Goal: Find specific page/section

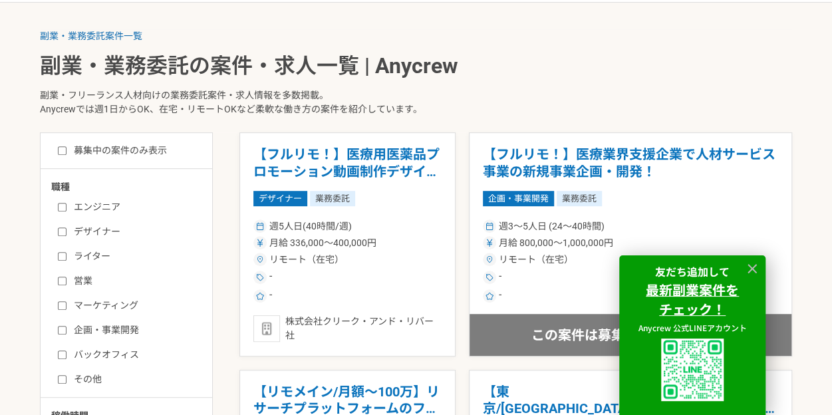
scroll to position [319, 0]
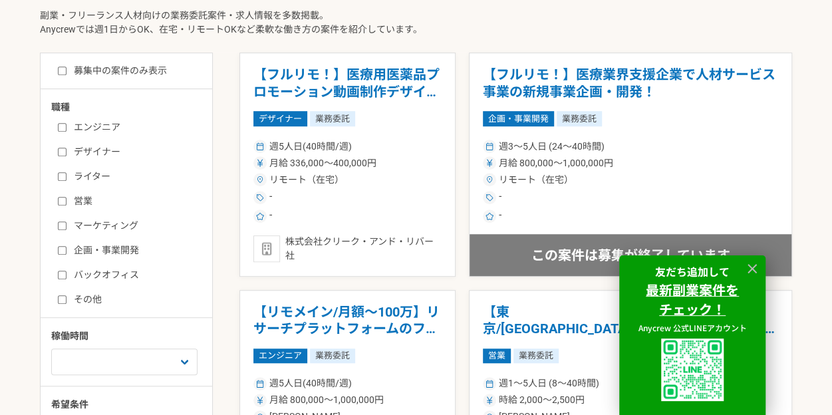
click at [100, 226] on label "マーケティング" at bounding box center [134, 226] width 153 height 14
click at [67, 226] on input "マーケティング" at bounding box center [62, 226] width 9 height 9
checkbox input "true"
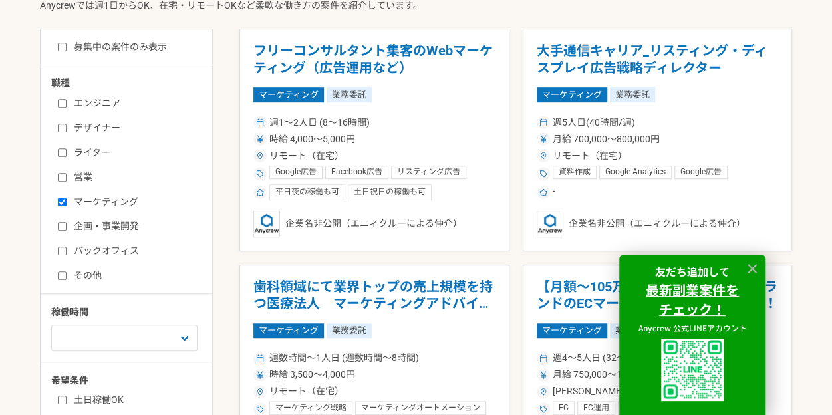
scroll to position [346, 0]
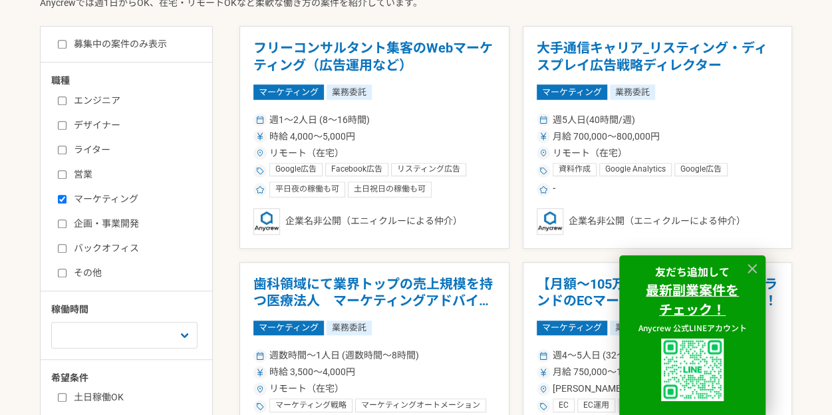
click at [100, 226] on label "企画・事業開発" at bounding box center [134, 224] width 153 height 14
click at [67, 226] on input "企画・事業開発" at bounding box center [62, 224] width 9 height 9
checkbox input "true"
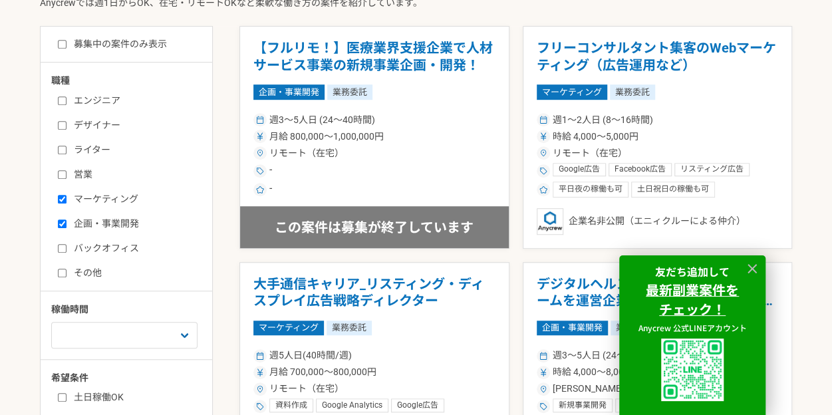
click at [68, 194] on label "マーケティング" at bounding box center [134, 199] width 153 height 14
click at [67, 195] on input "マーケティング" at bounding box center [62, 199] width 9 height 9
checkbox input "false"
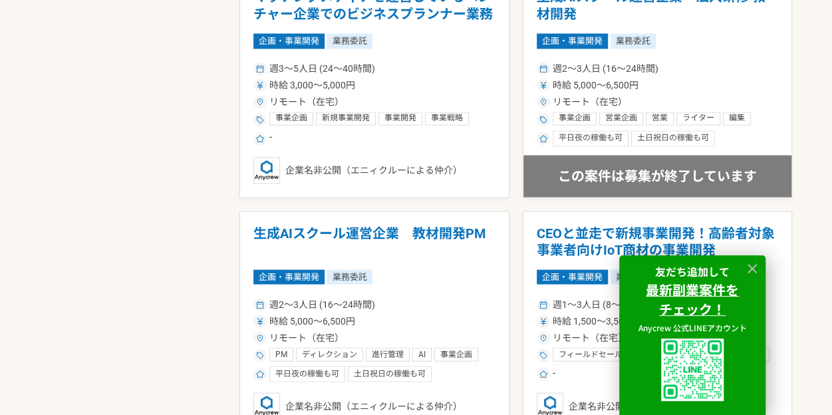
scroll to position [1198, 0]
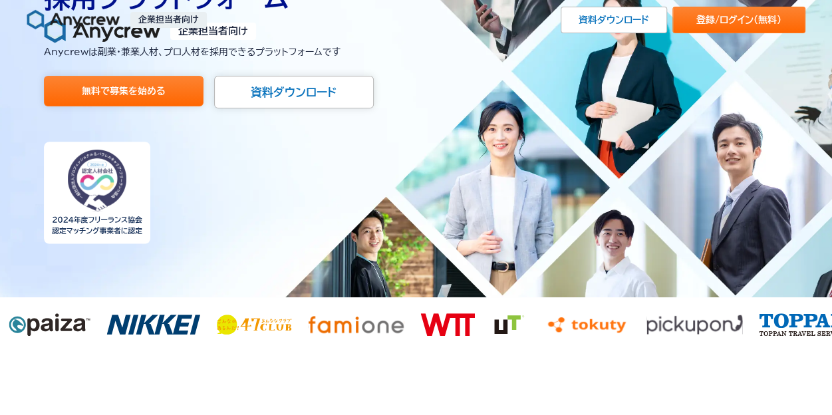
scroll to position [160, 0]
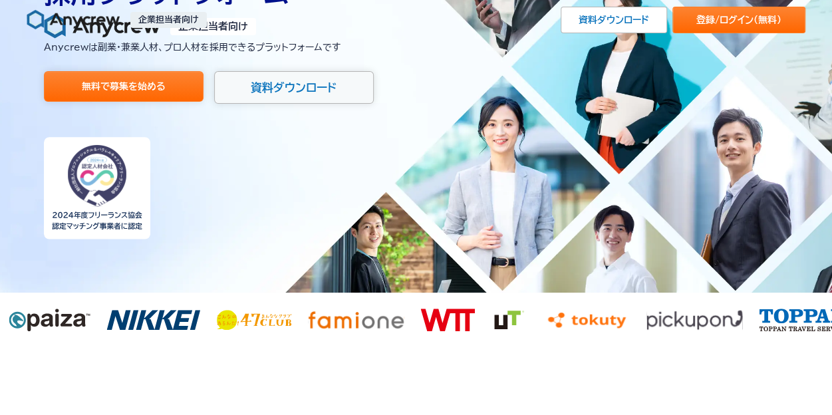
click at [279, 82] on link "資料ダウンロード" at bounding box center [294, 87] width 160 height 33
